Goal: Obtain resource: Obtain resource

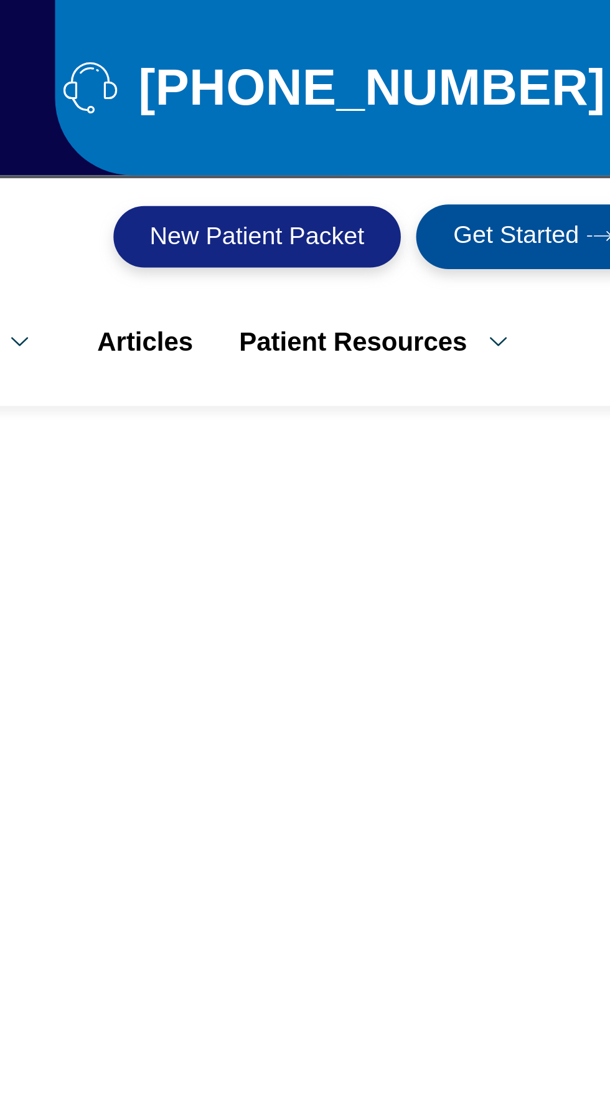
click at [402, 90] on link "New Patient Packet" at bounding box center [408, 95] width 117 height 25
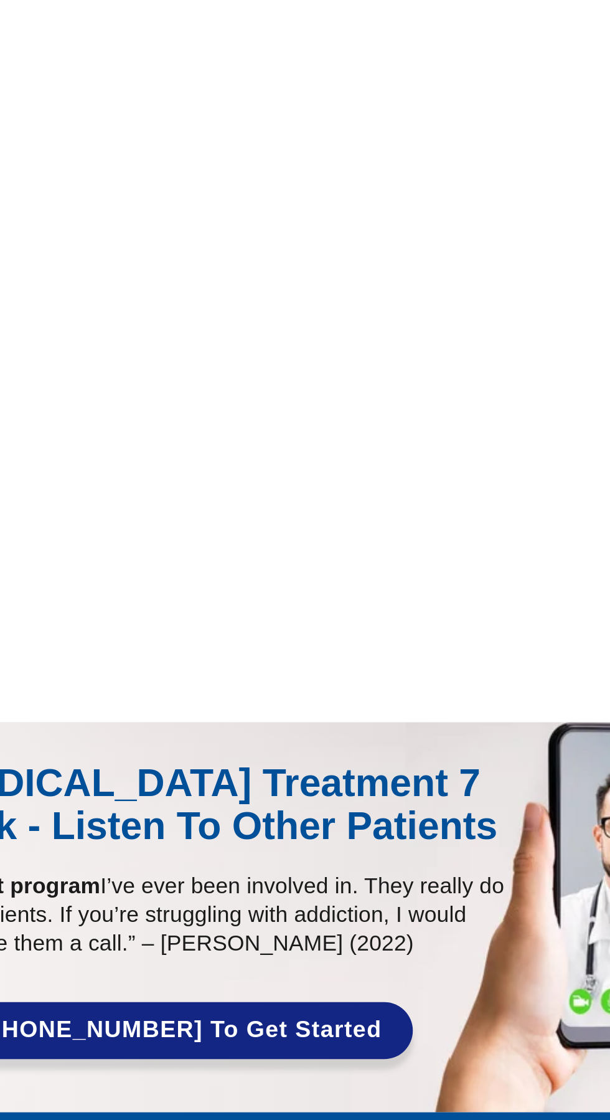
scroll to position [574, 0]
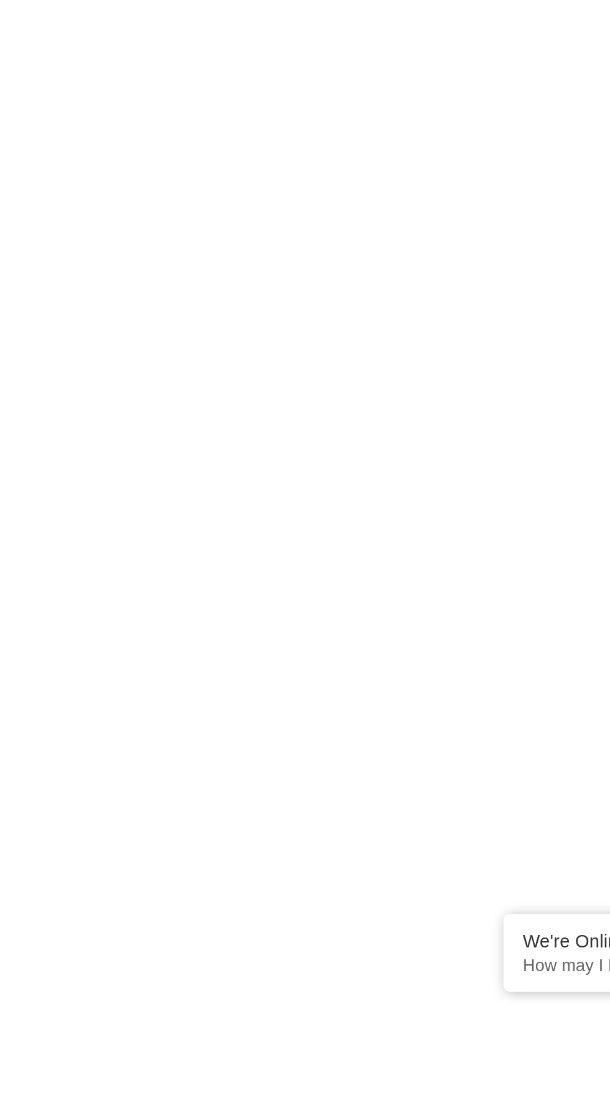
scroll to position [681, 0]
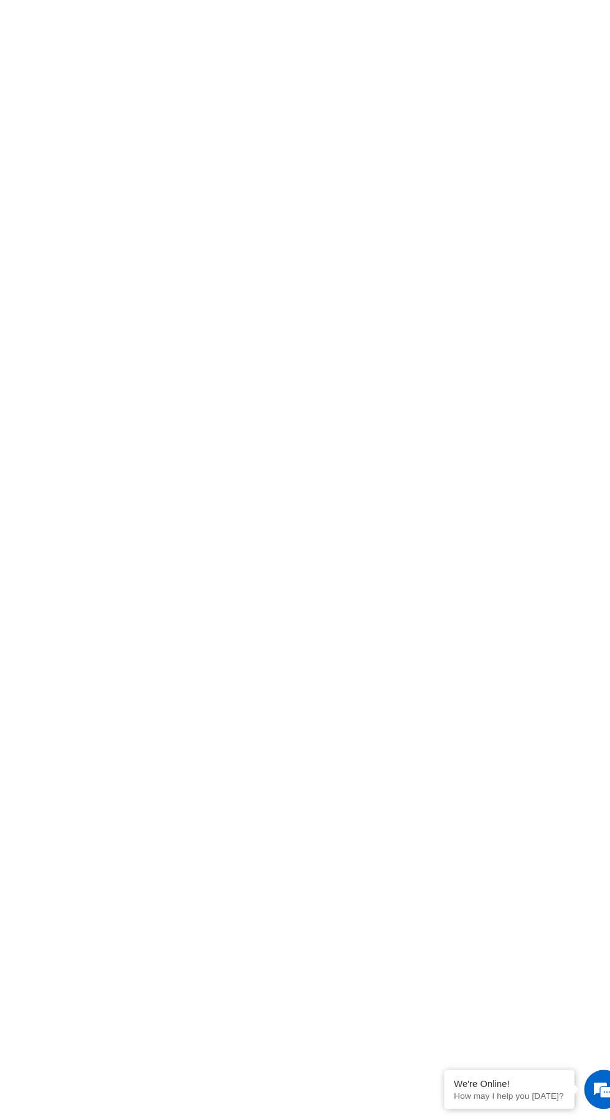
scroll to position [852, 0]
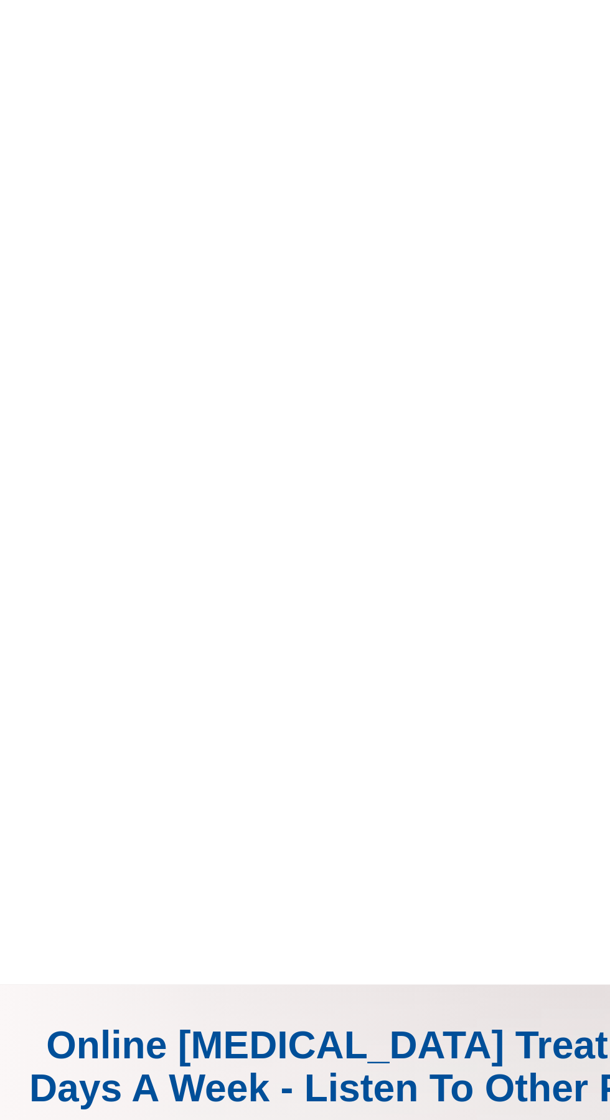
scroll to position [225, 0]
